Goal: Task Accomplishment & Management: Manage account settings

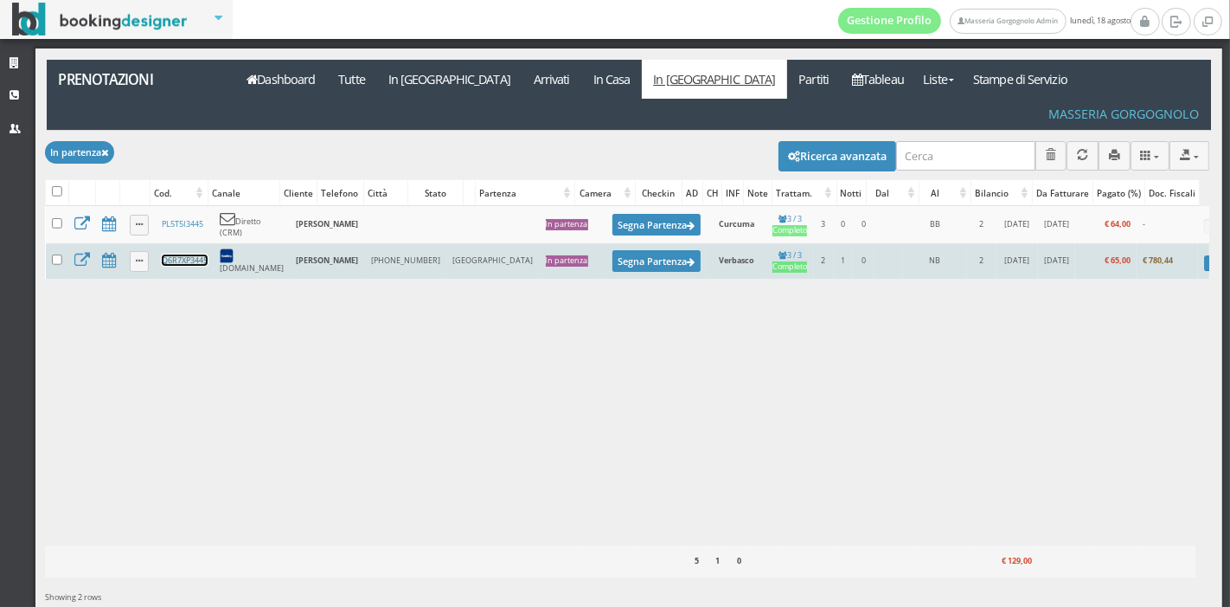
click at [192, 254] on link "Q6R7XP3445" at bounding box center [185, 259] width 46 height 11
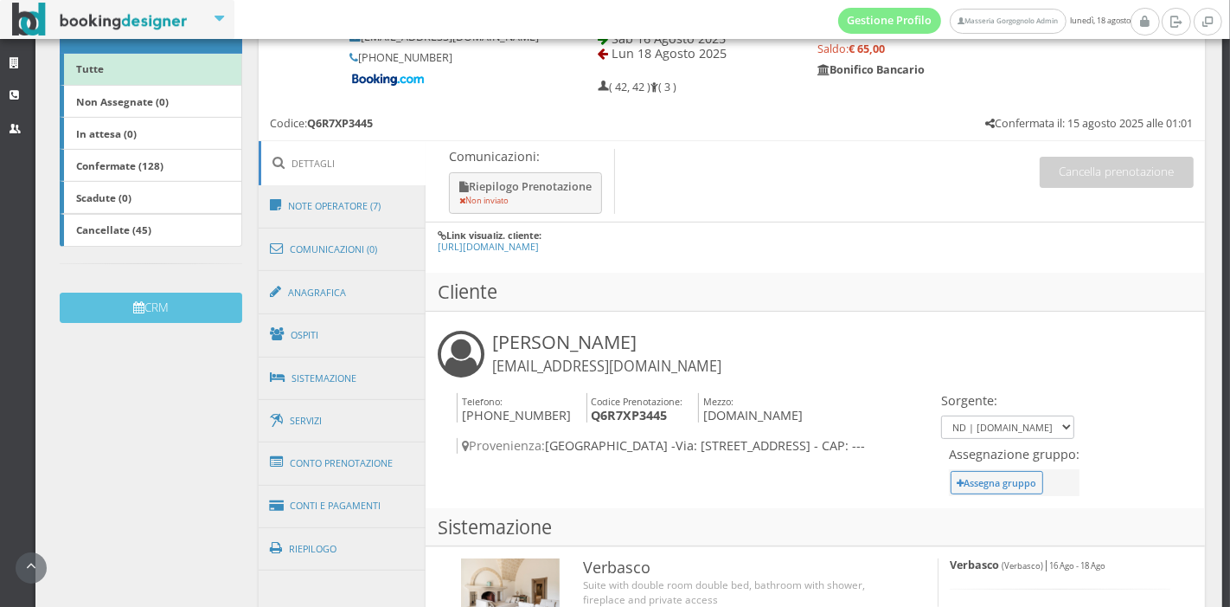
scroll to position [320, 0]
click at [346, 476] on link "Conto Prenotazione" at bounding box center [343, 462] width 168 height 45
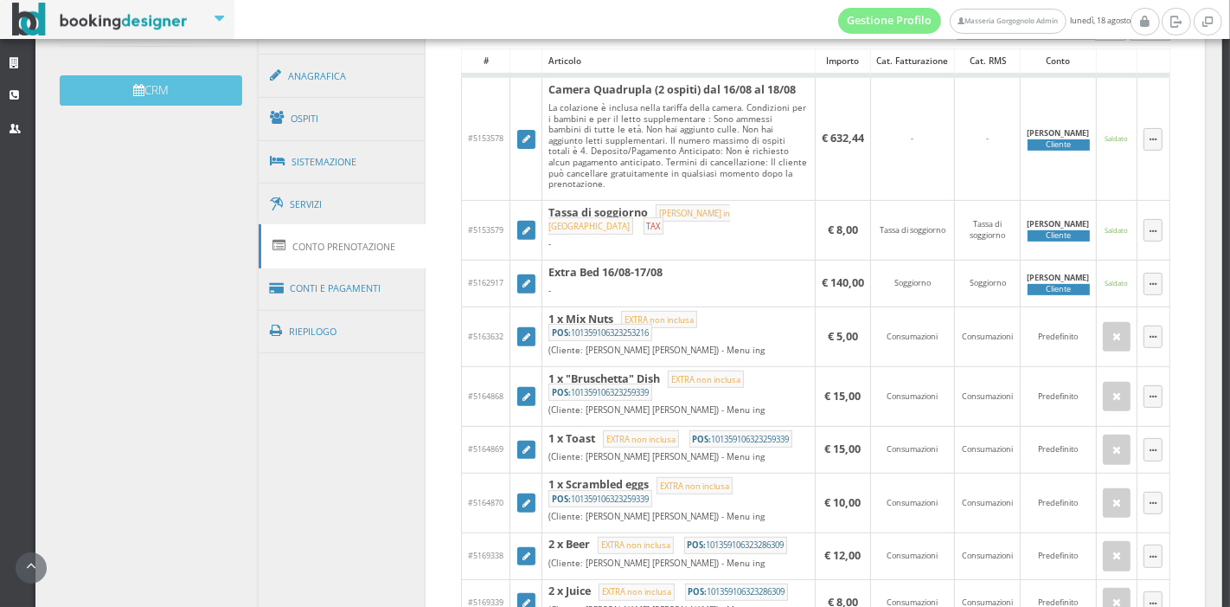
scroll to position [555, 0]
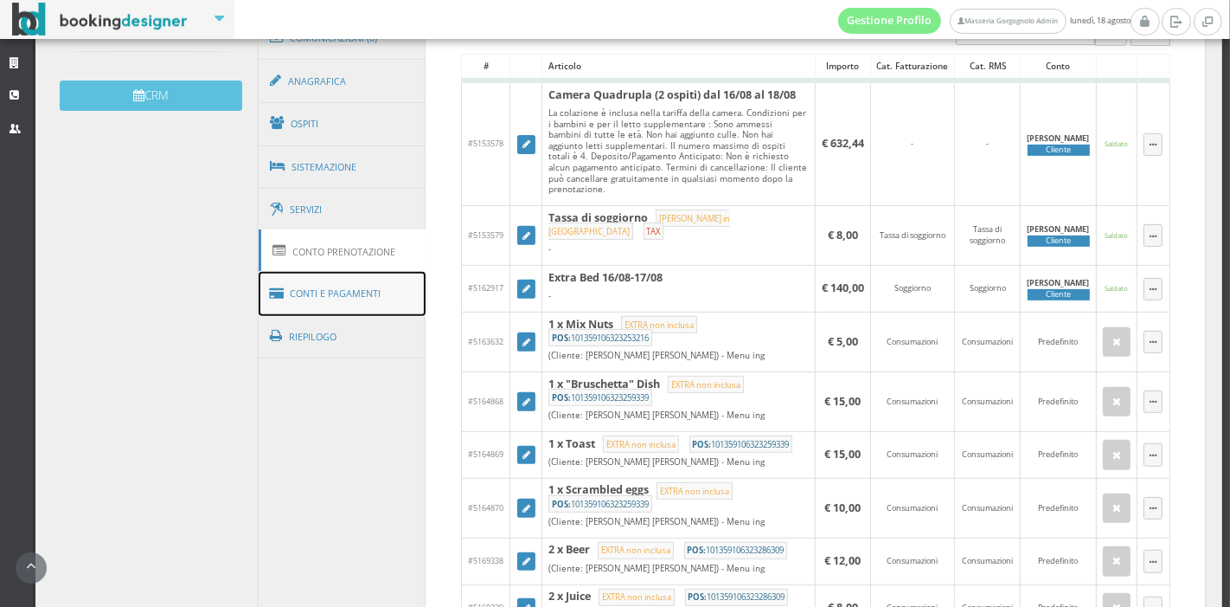
click at [369, 290] on link "Conti e Pagamenti" at bounding box center [343, 294] width 168 height 44
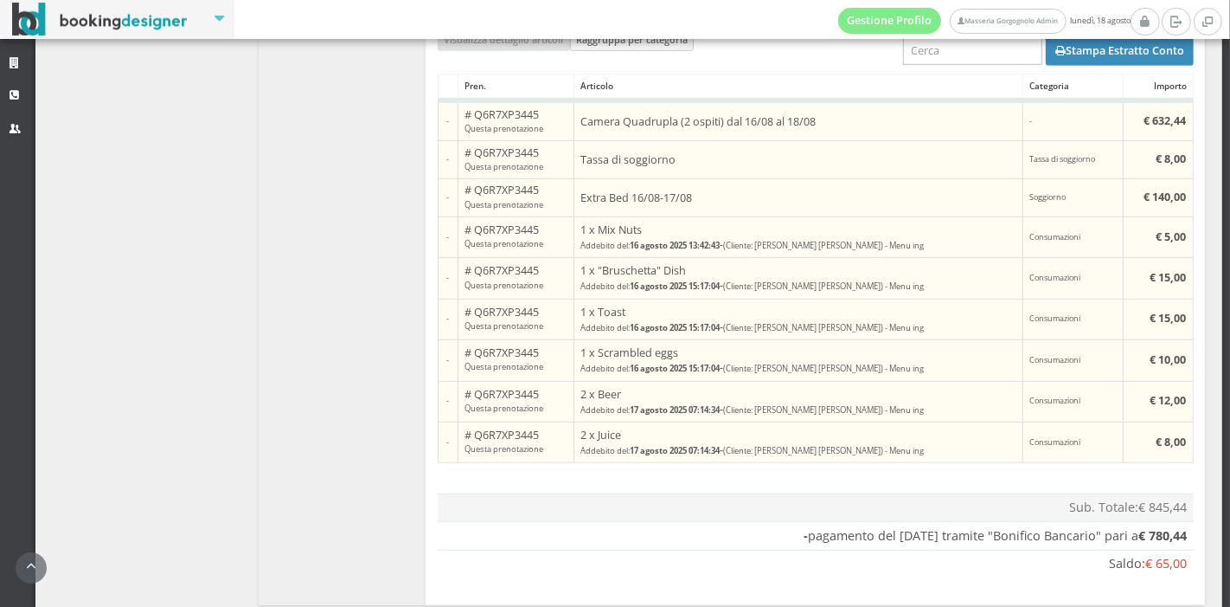
scroll to position [1050, 0]
click at [1074, 55] on button "Stampa Estratto Conto" at bounding box center [1120, 49] width 148 height 29
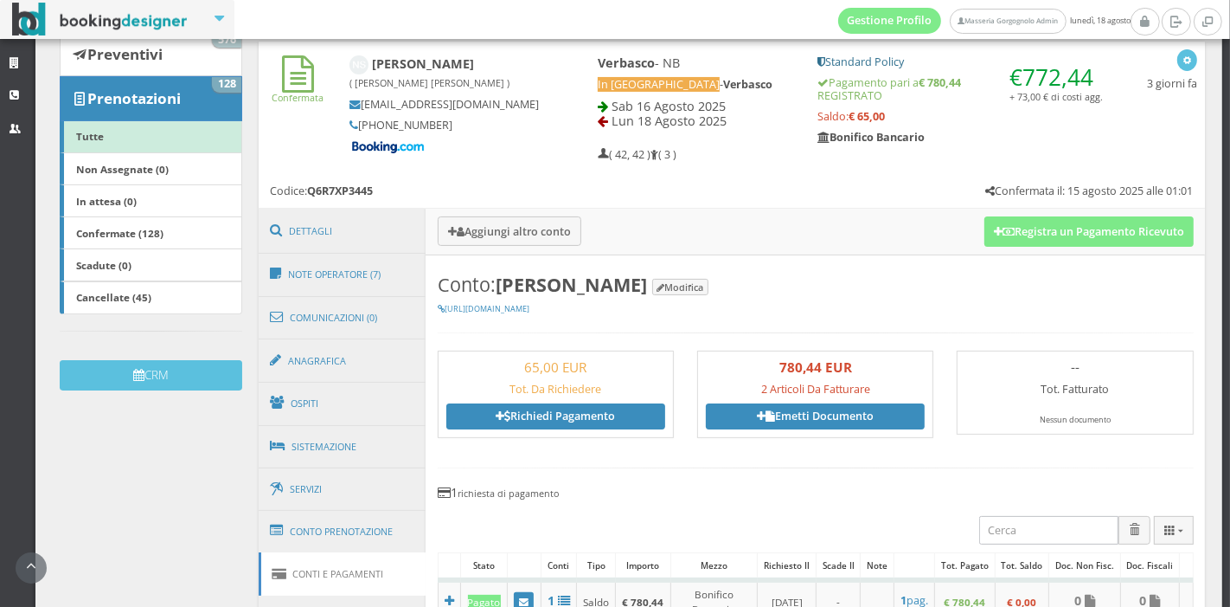
scroll to position [241, 0]
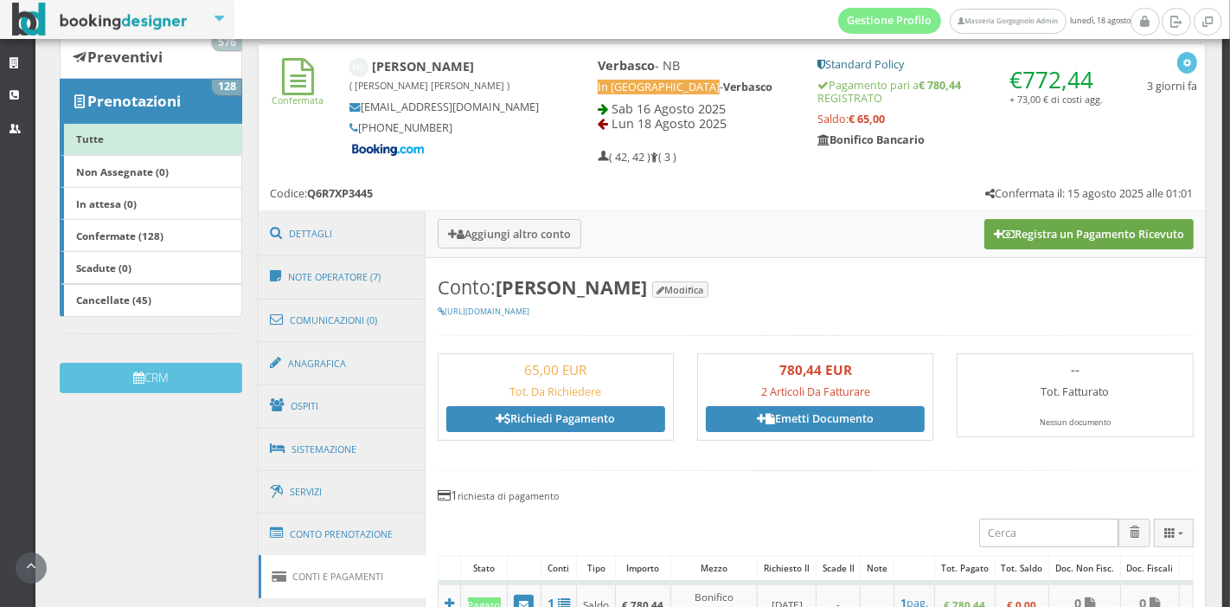
click at [1021, 239] on button "Registra un Pagamento Ricevuto" at bounding box center [1089, 233] width 209 height 29
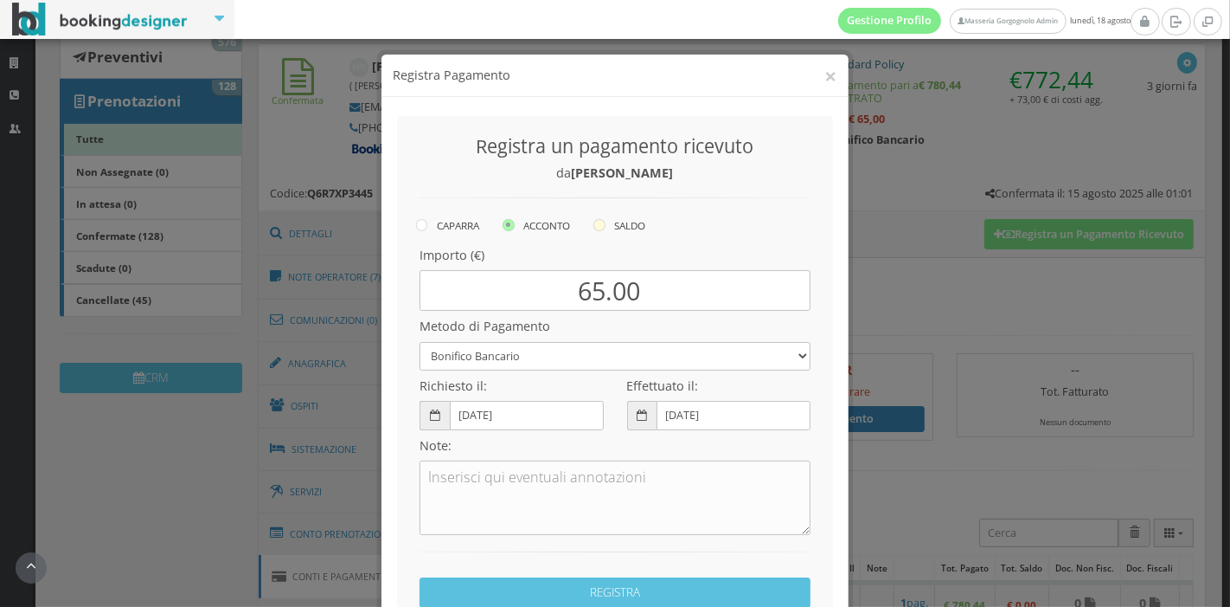
click at [613, 219] on label "SALDO" at bounding box center [620, 225] width 52 height 21
radio input "true"
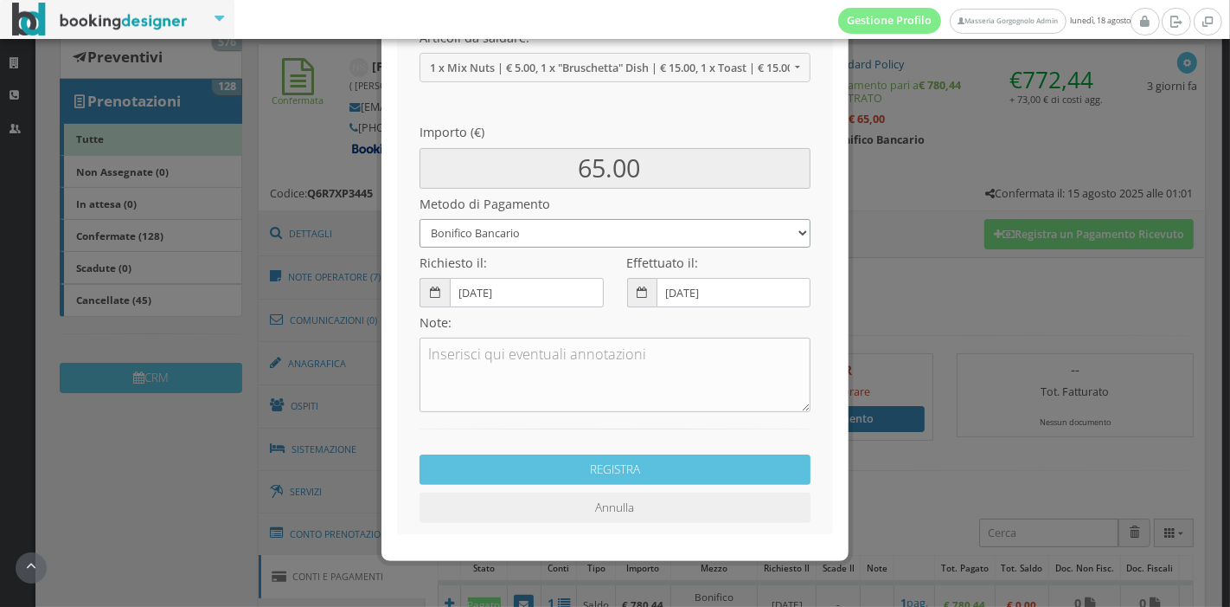
click at [595, 244] on select "Bonifico Bancario Carta di Credito Pay By Link Contanti Assegno Bancario Assegn…" at bounding box center [615, 233] width 391 height 29
select select
click at [420, 219] on select "Bonifico Bancario Carta di Credito Pay By Link Contanti Assegno Bancario Assegn…" at bounding box center [615, 233] width 391 height 29
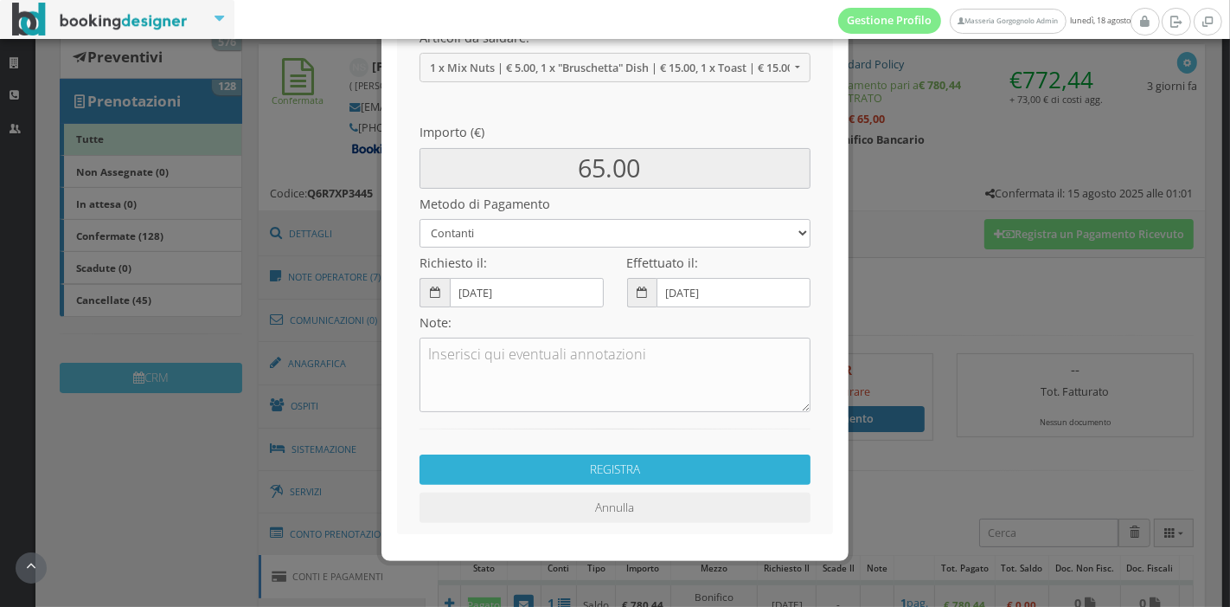
click at [584, 463] on button "REGISTRA" at bounding box center [615, 469] width 391 height 30
